Goal: Task Accomplishment & Management: Use online tool/utility

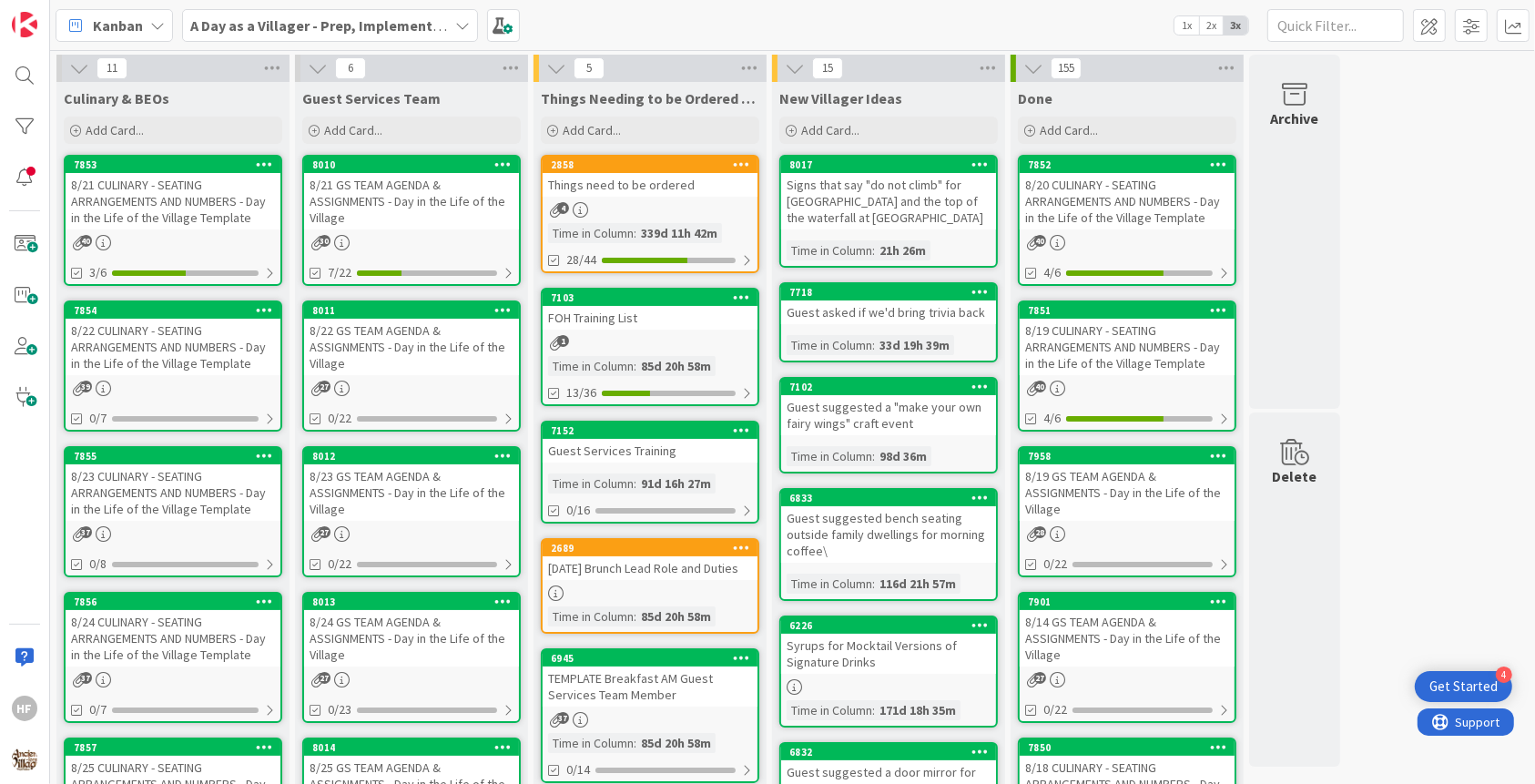
click at [185, 350] on div "8/22 CULINARY - SEATING ARRANGEMENTS AND NUMBERS - Day in the Life of the Villa…" at bounding box center [172, 348] width 215 height 57
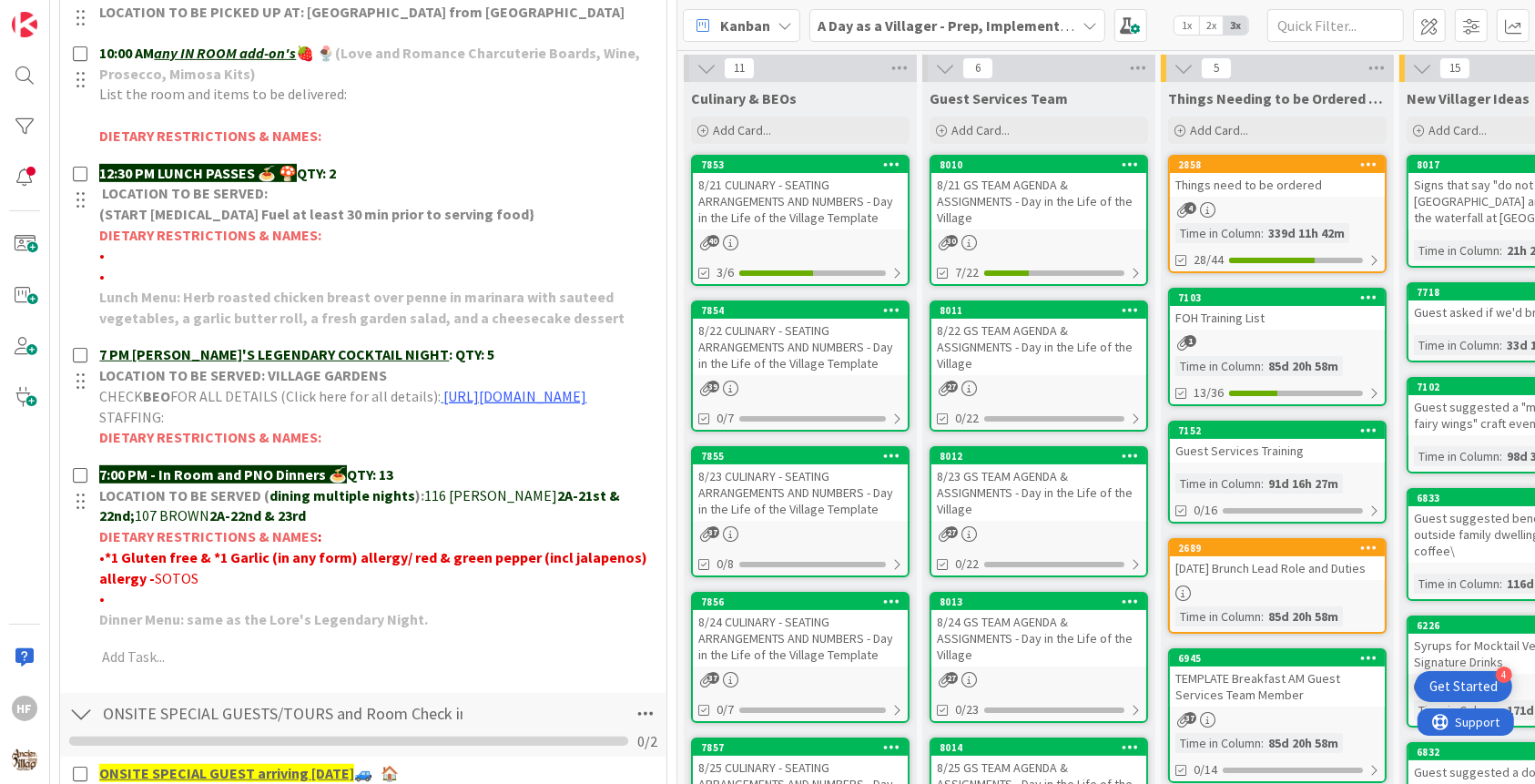
scroll to position [670, 0]
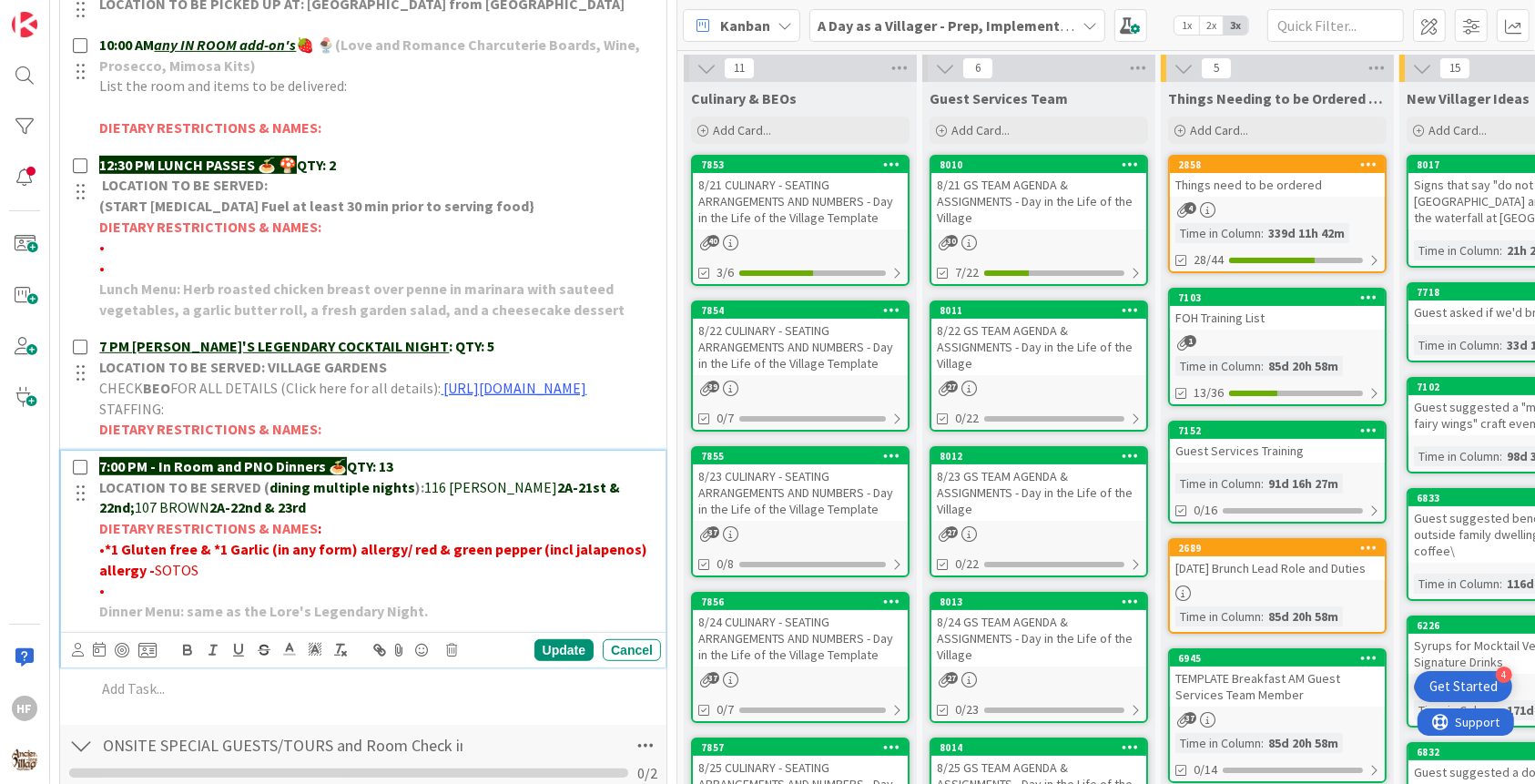
click at [436, 477] on p "7:00 PM - In Room and PNO Dinners 🍝 QTY: 13" at bounding box center [376, 466] width 555 height 21
click at [563, 661] on div "Update" at bounding box center [564, 650] width 60 height 22
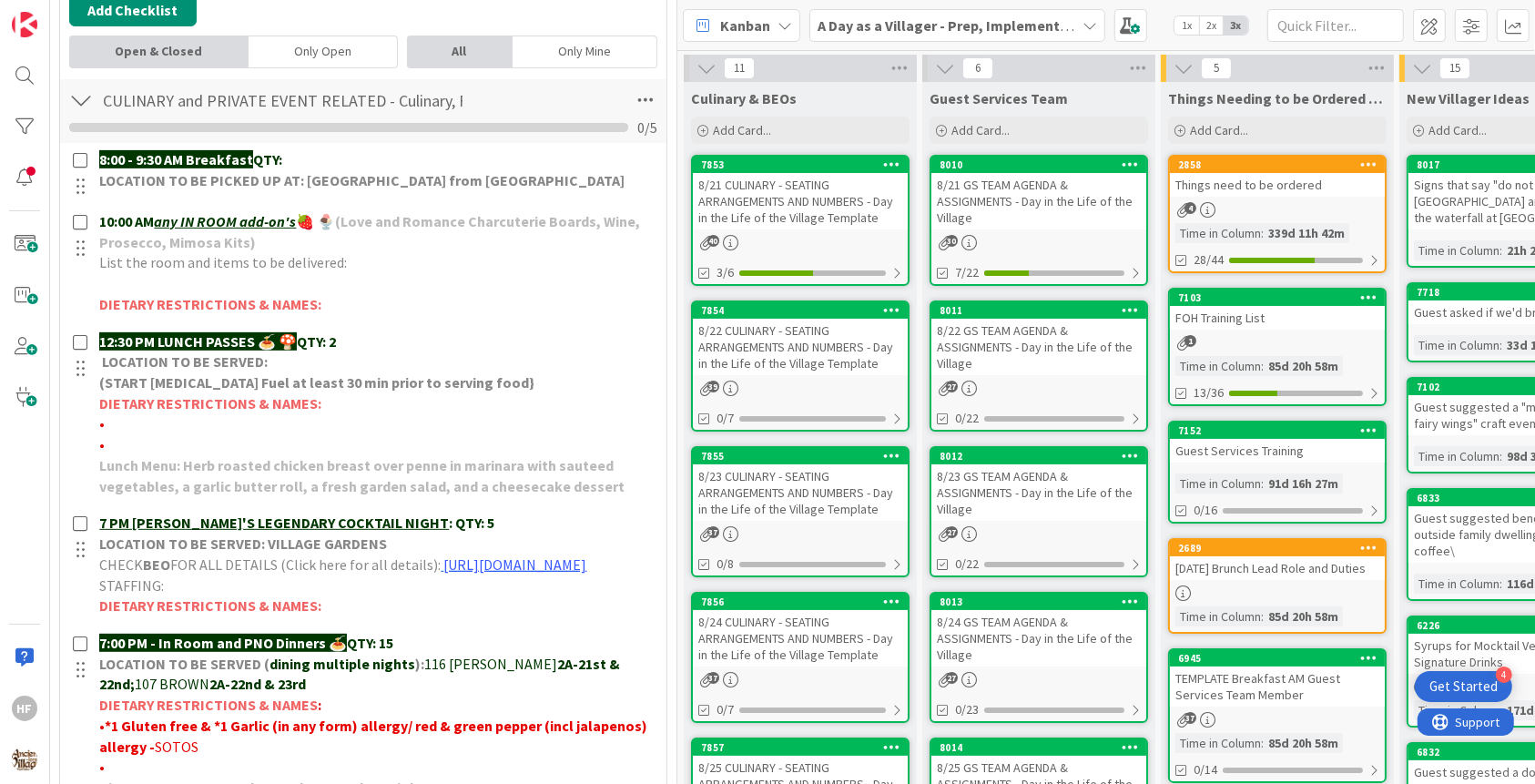
scroll to position [485, 0]
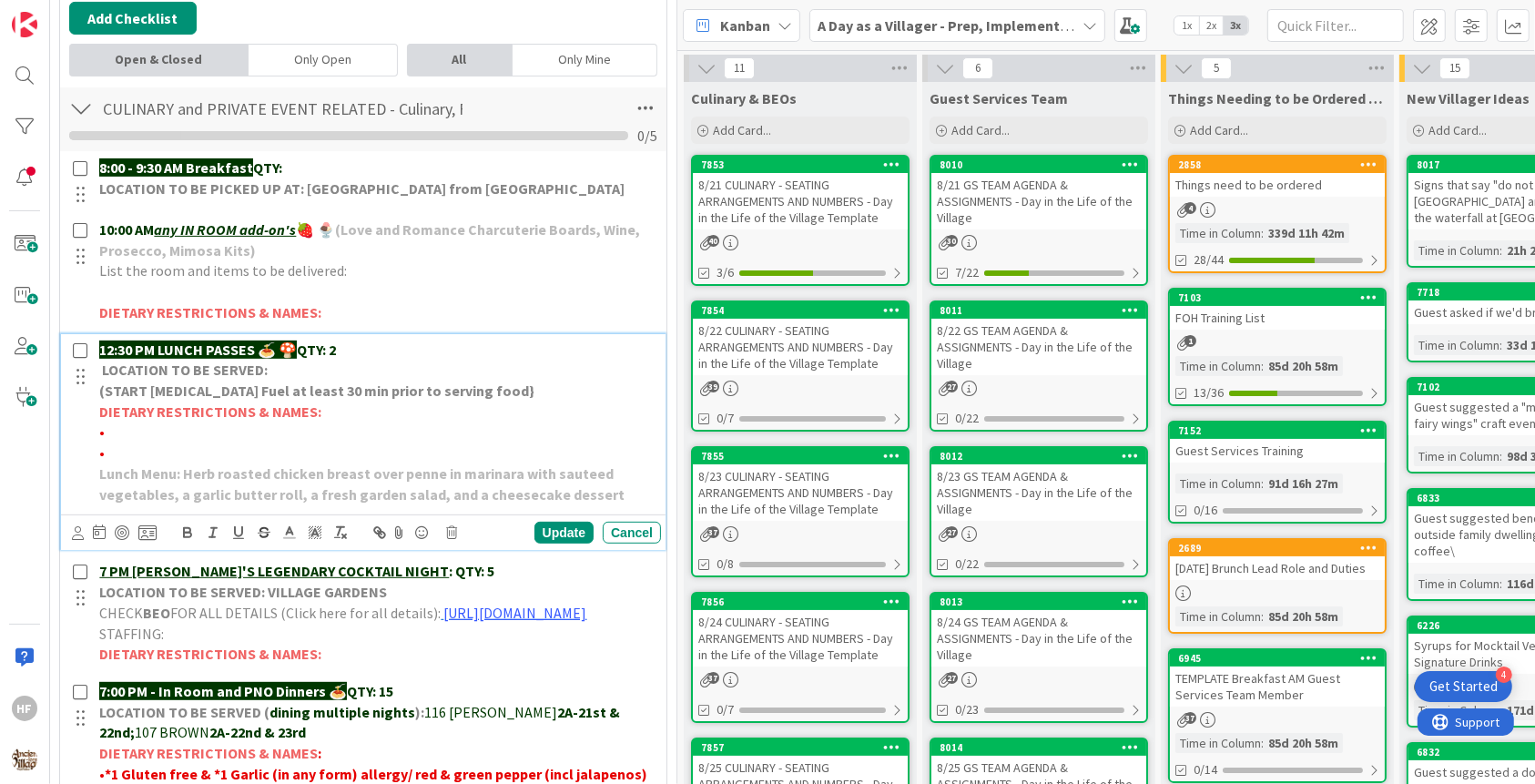
click at [420, 339] on p "12:30 PM LUNCH PASSES 🍝 🍄 QTY: 2" at bounding box center [376, 349] width 555 height 21
click at [579, 528] on div "Update" at bounding box center [564, 533] width 60 height 22
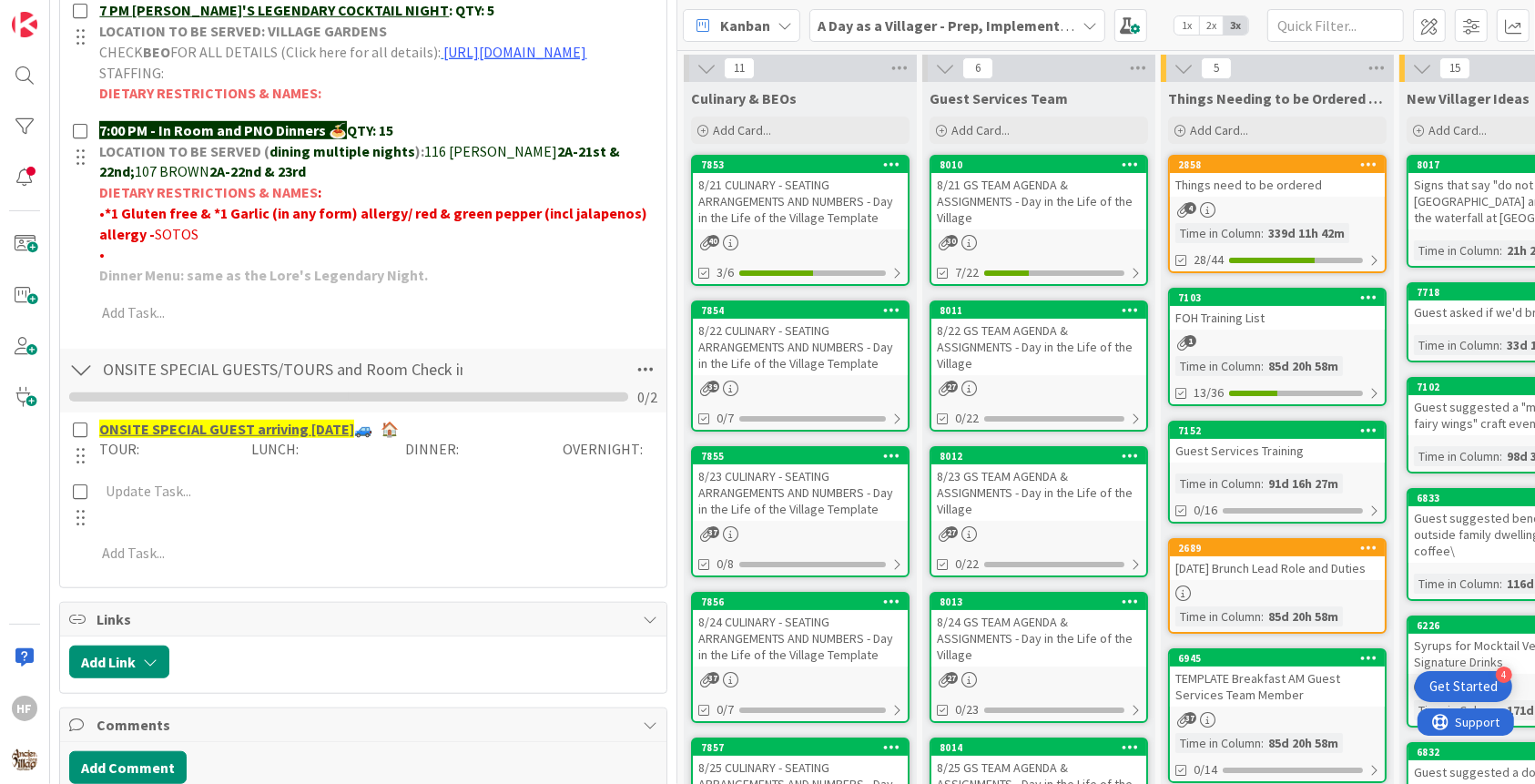
scroll to position [997, 0]
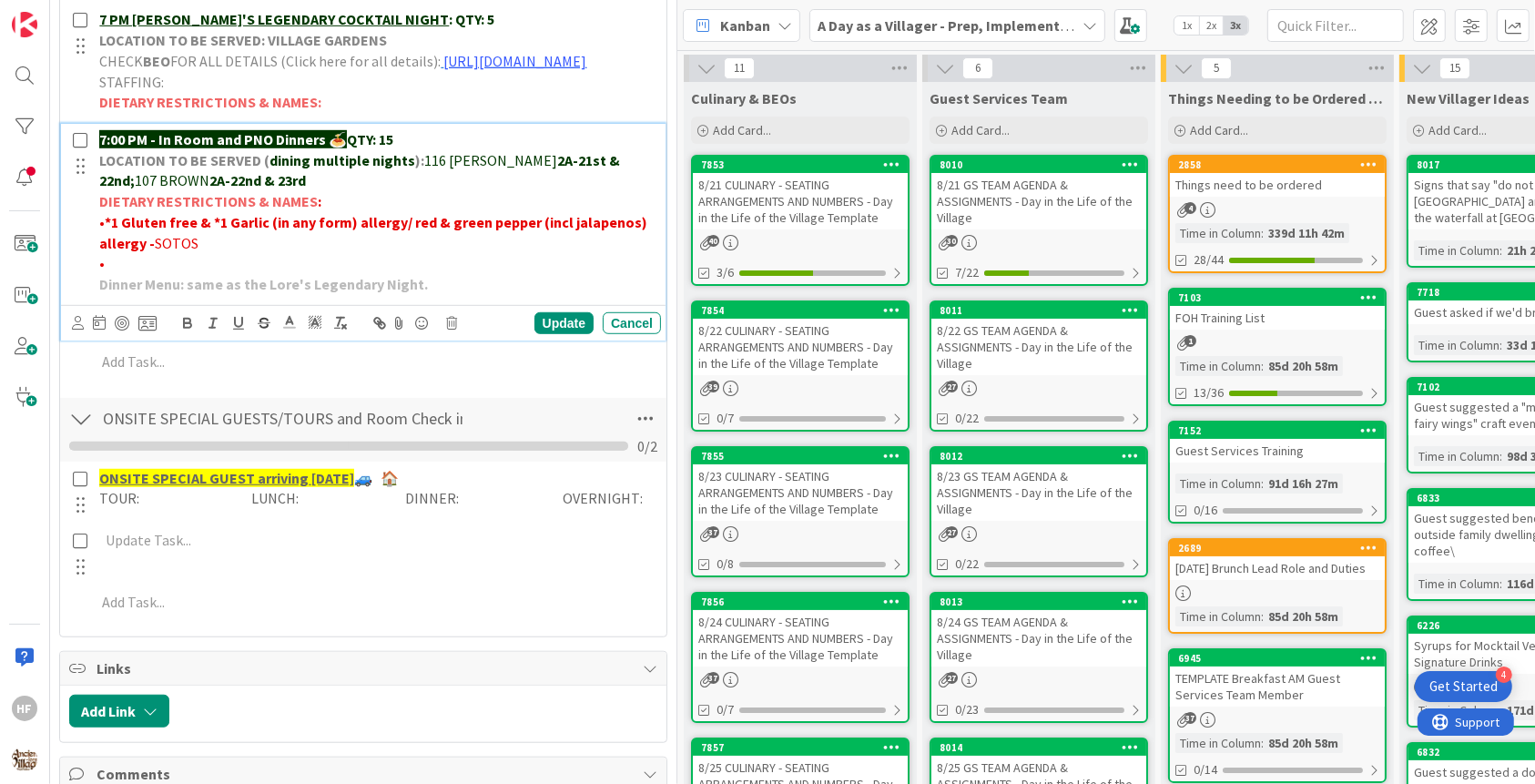
click at [220, 274] on p "•" at bounding box center [376, 263] width 555 height 21
click at [256, 272] on span "•White- turkey (chicken is fine)" at bounding box center [194, 263] width 192 height 18
click at [575, 329] on div "Update" at bounding box center [564, 324] width 60 height 22
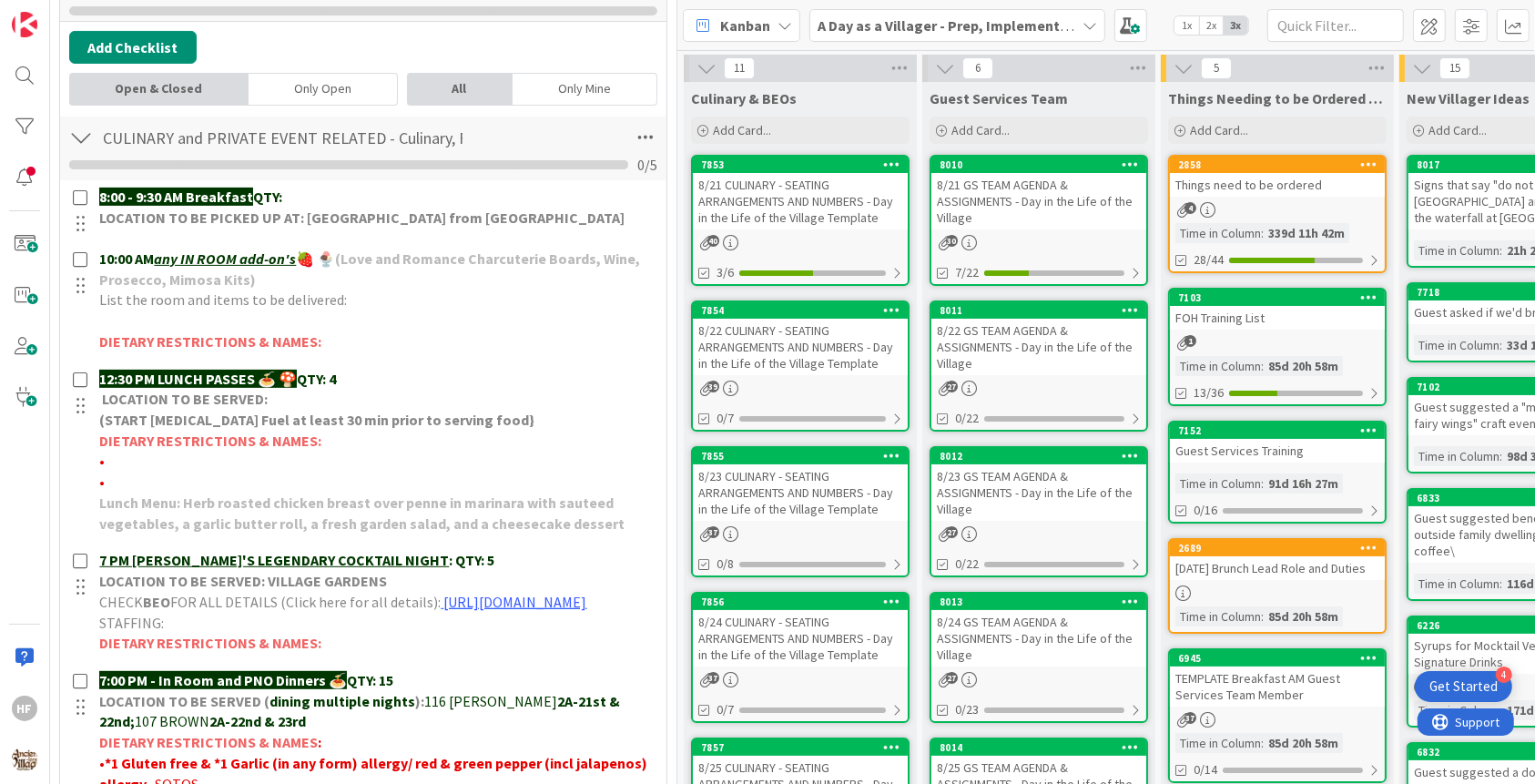
scroll to position [0, 0]
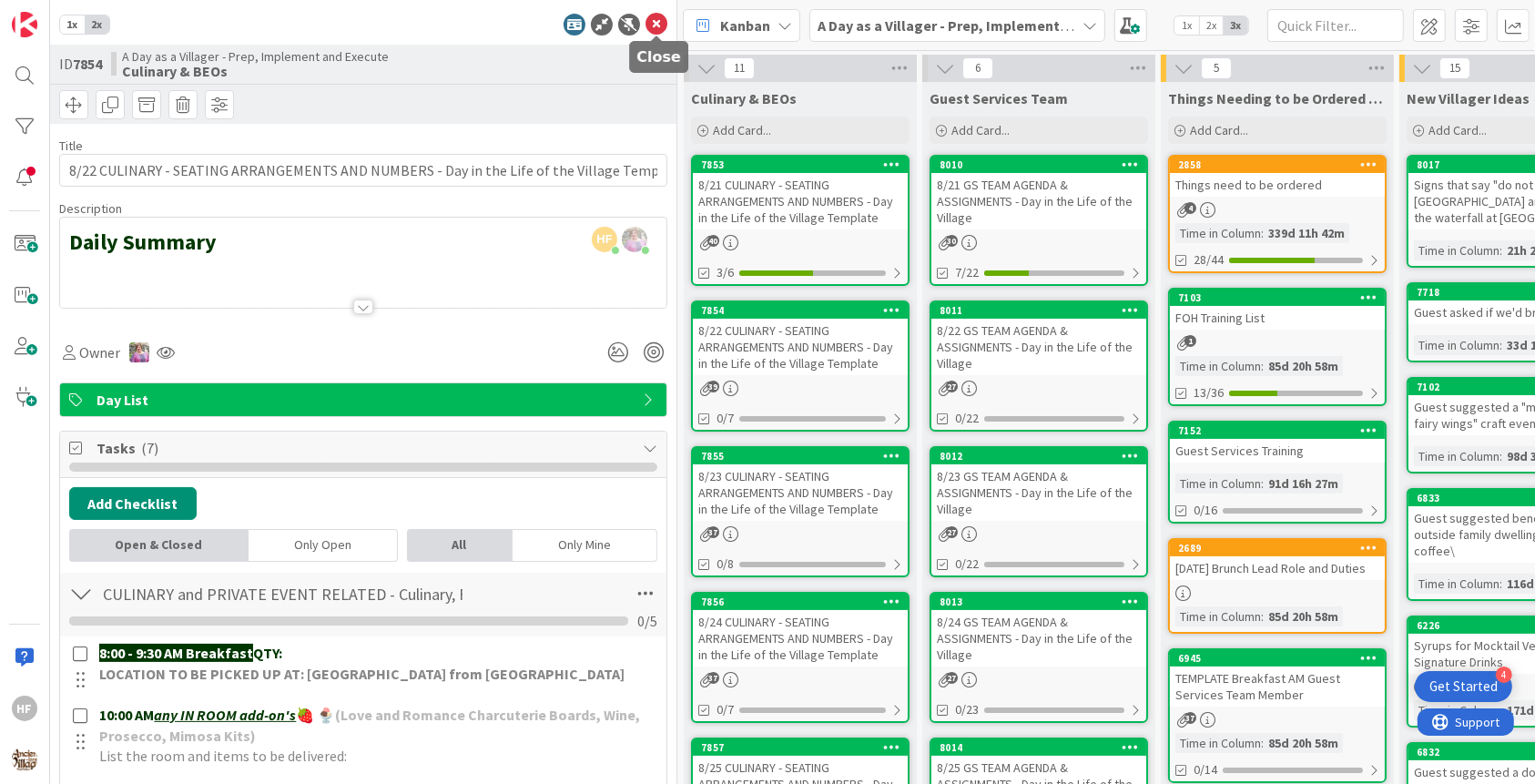
click at [652, 24] on icon at bounding box center [657, 25] width 22 height 22
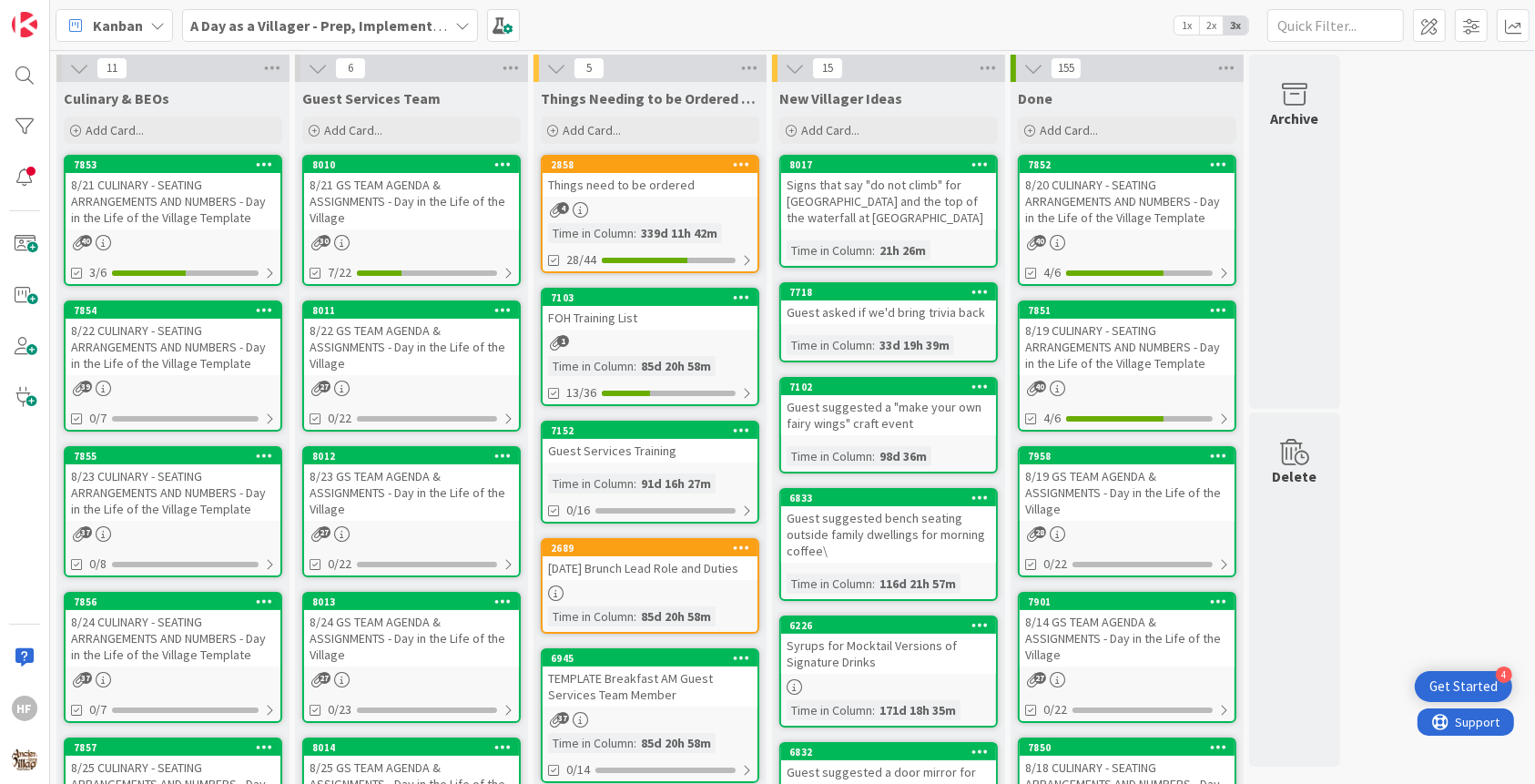
click at [193, 498] on div "8/23 CULINARY - SEATING ARRANGEMENTS AND NUMBERS - Day in the Life of the Villa…" at bounding box center [172, 492] width 215 height 57
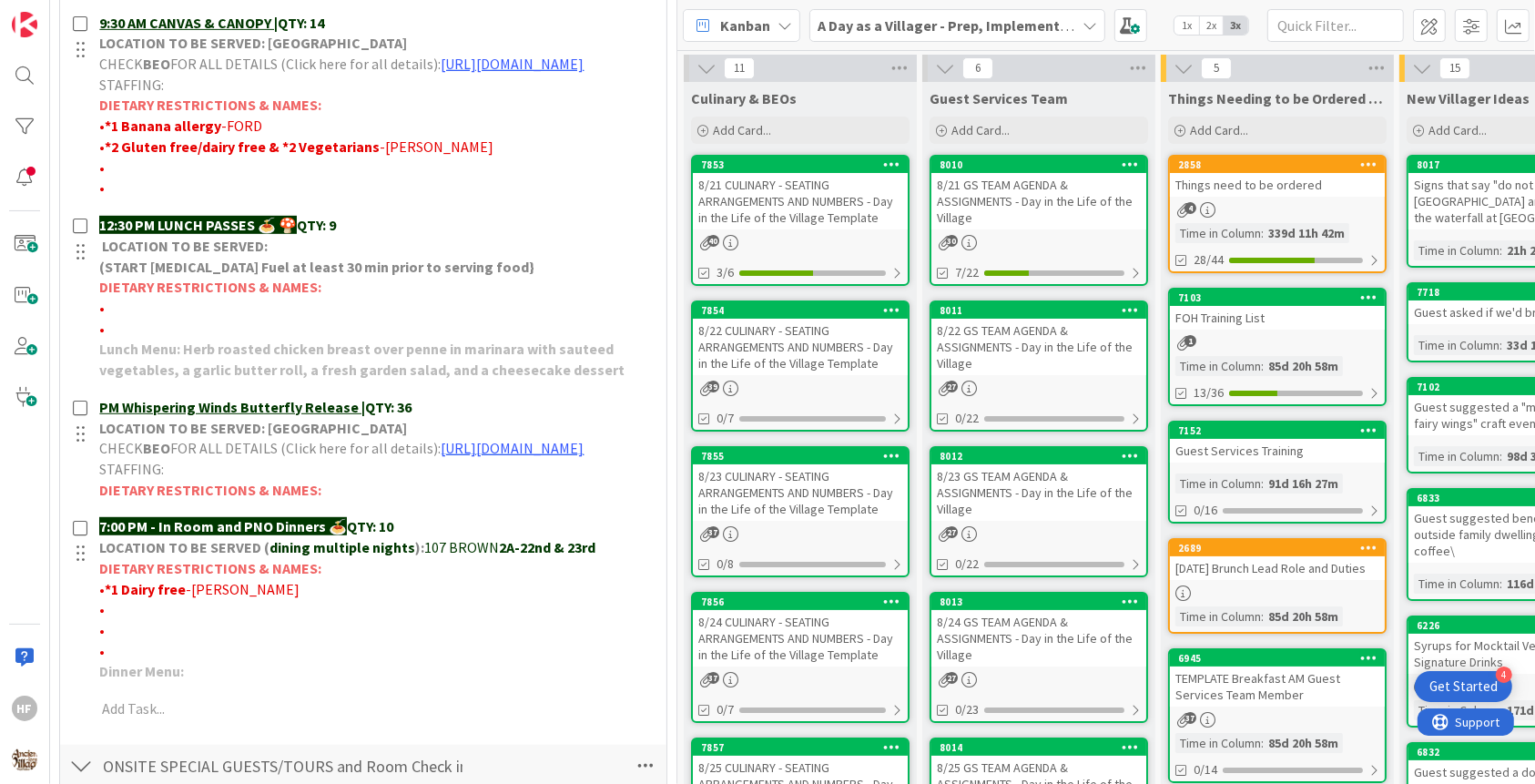
scroll to position [813, 0]
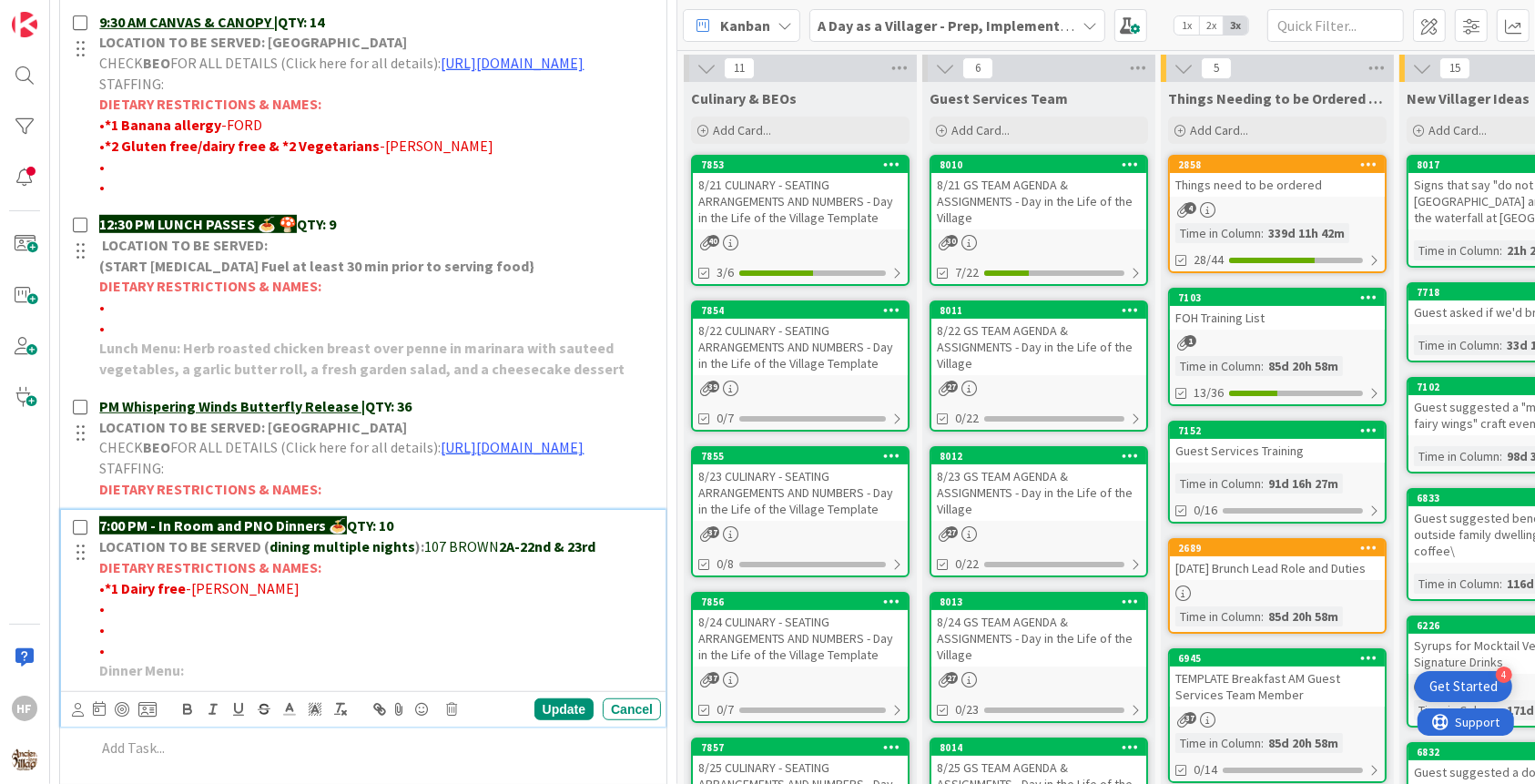
click at [419, 536] on p "7:00 PM - In Room and PNO Dinners 🍝 QTY: 10" at bounding box center [376, 525] width 555 height 21
click at [569, 720] on div "Update" at bounding box center [564, 710] width 60 height 22
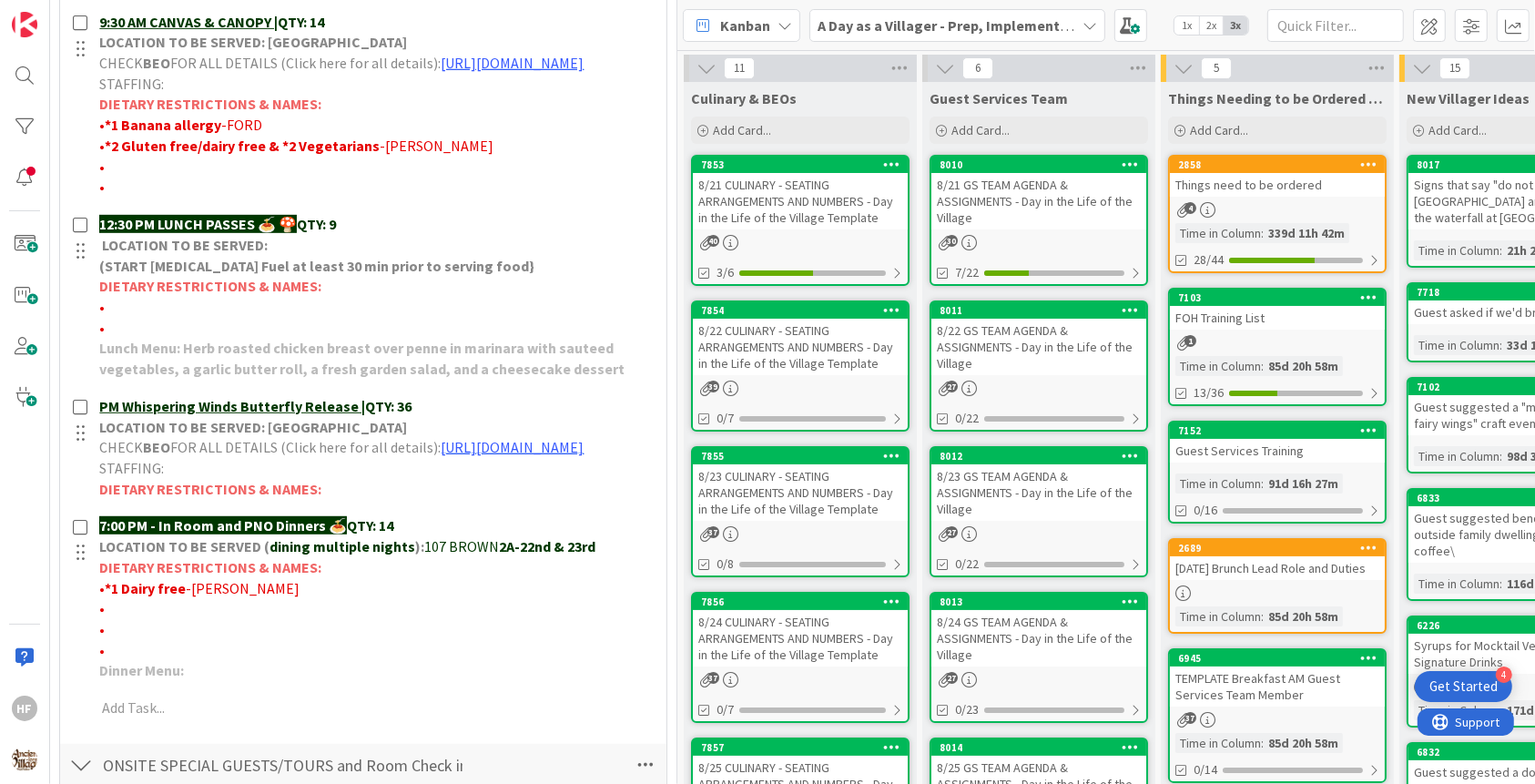
scroll to position [0, 0]
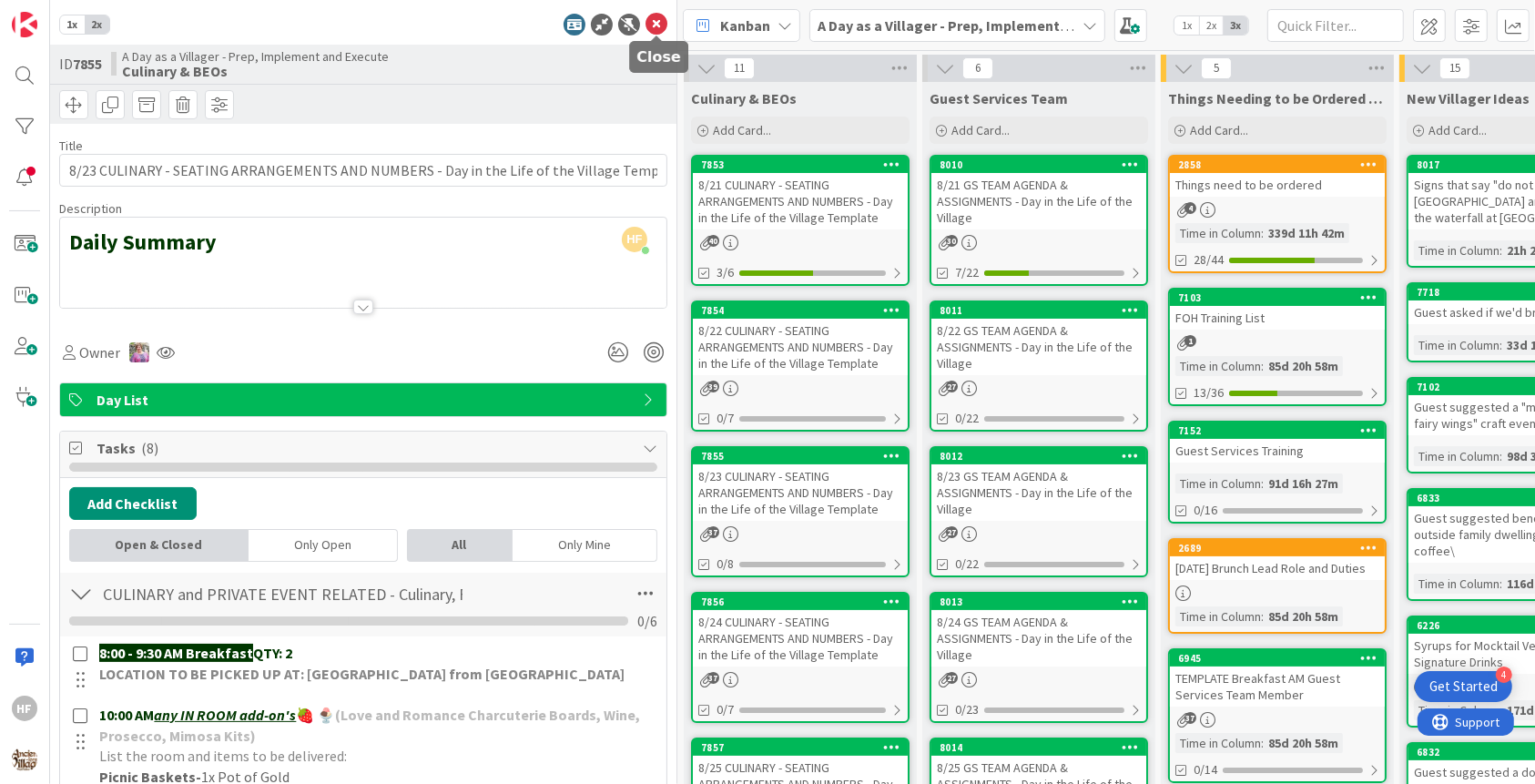
click at [650, 22] on icon at bounding box center [657, 25] width 22 height 22
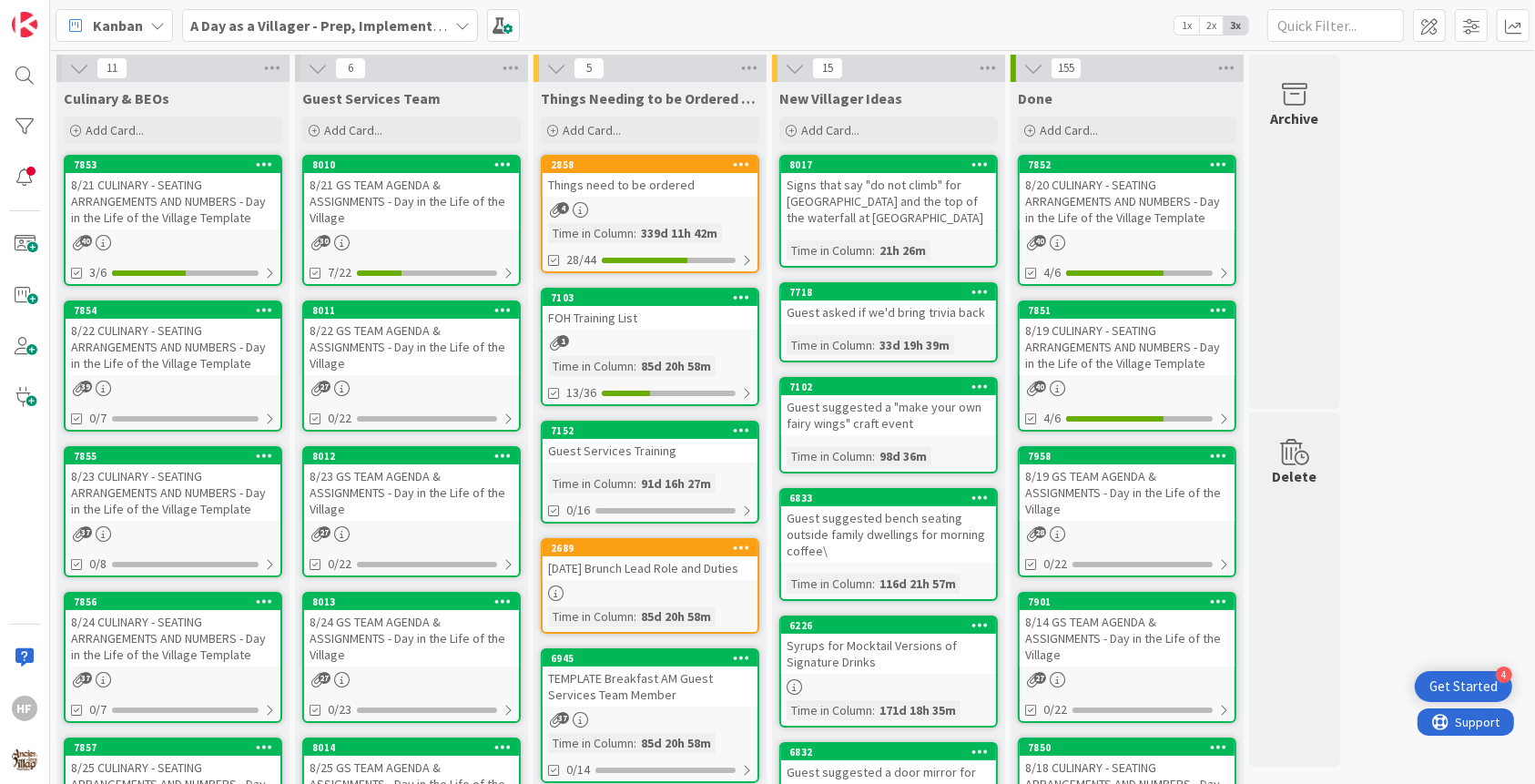
click at [183, 648] on div "8/24 CULINARY - SEATING ARRANGEMENTS AND NUMBERS - Day in the Life of the Villa…" at bounding box center [172, 638] width 215 height 57
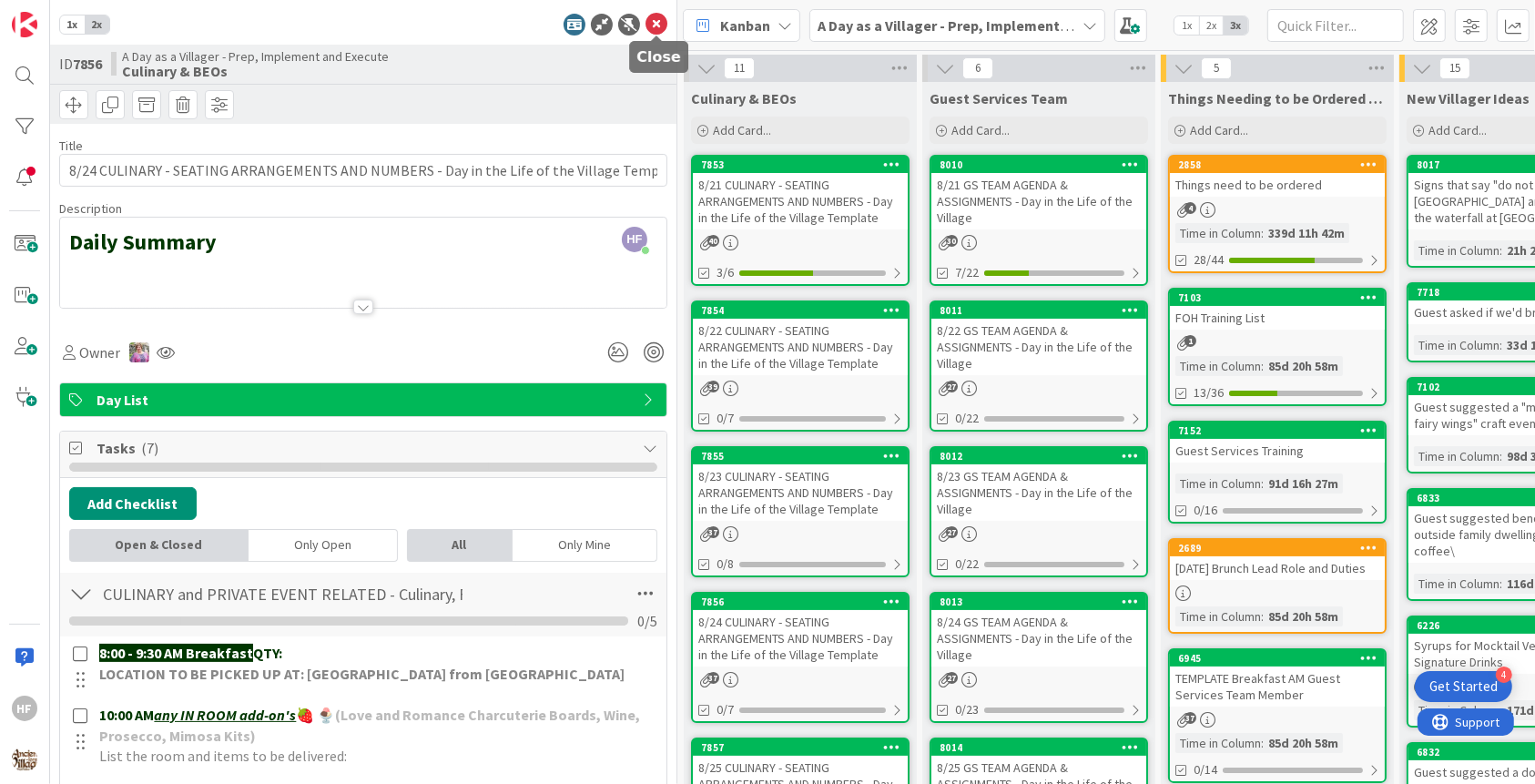
click at [649, 30] on icon at bounding box center [657, 25] width 22 height 22
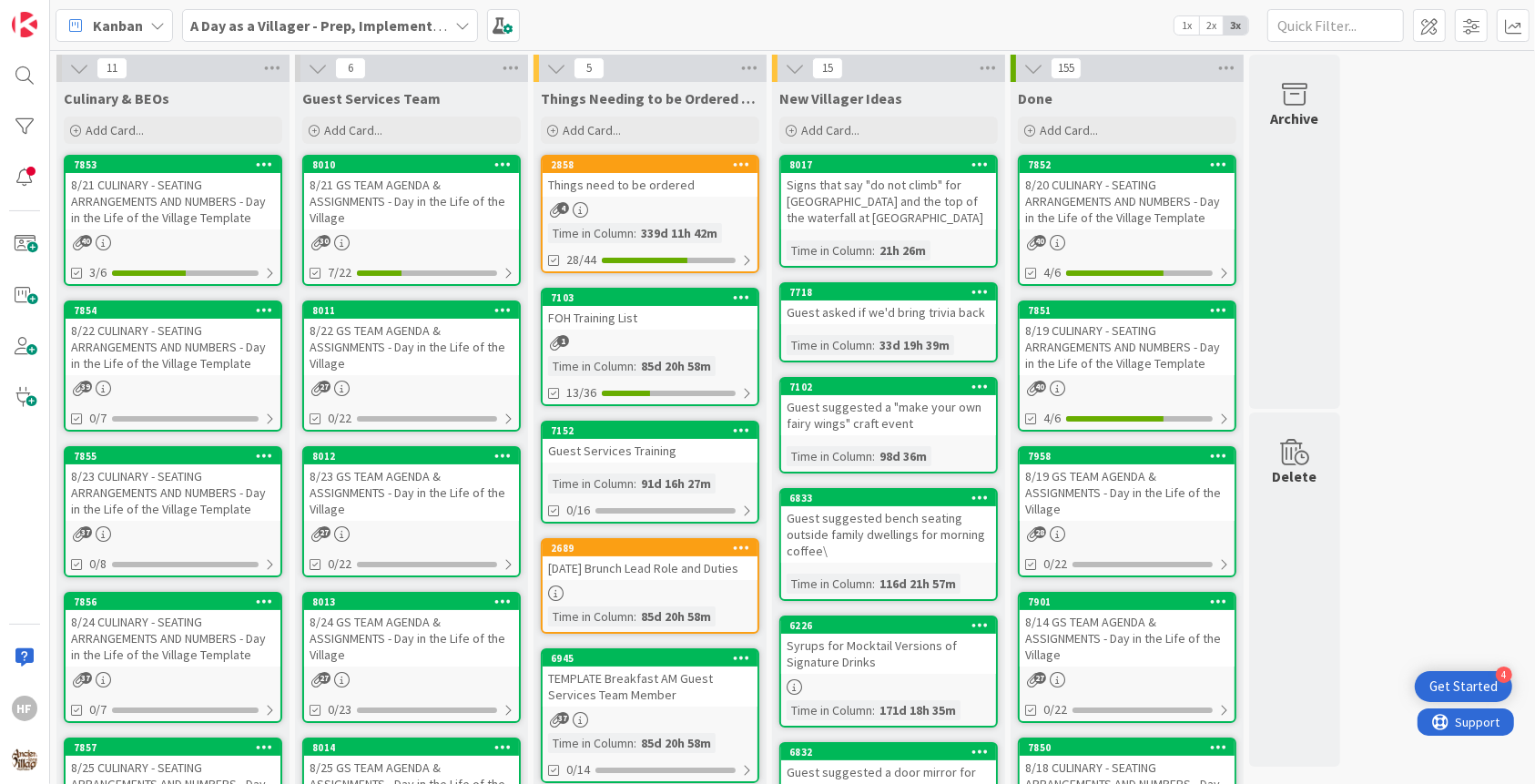
click at [185, 349] on div "8/22 CULINARY - SEATING ARRANGEMENTS AND NUMBERS - Day in the Life of the Villa…" at bounding box center [172, 348] width 215 height 57
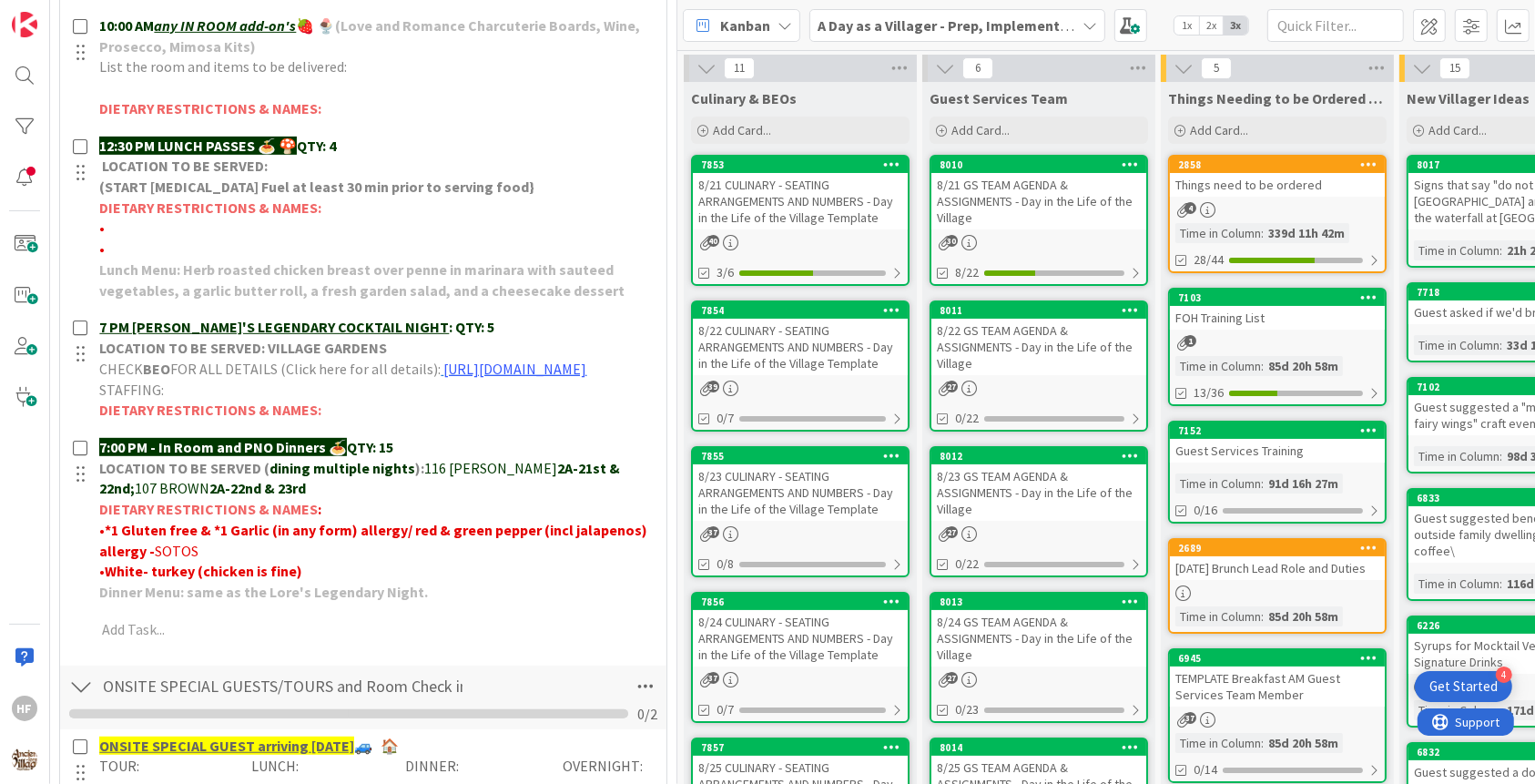
scroll to position [692, 0]
